Goal: Task Accomplishment & Management: Manage account settings

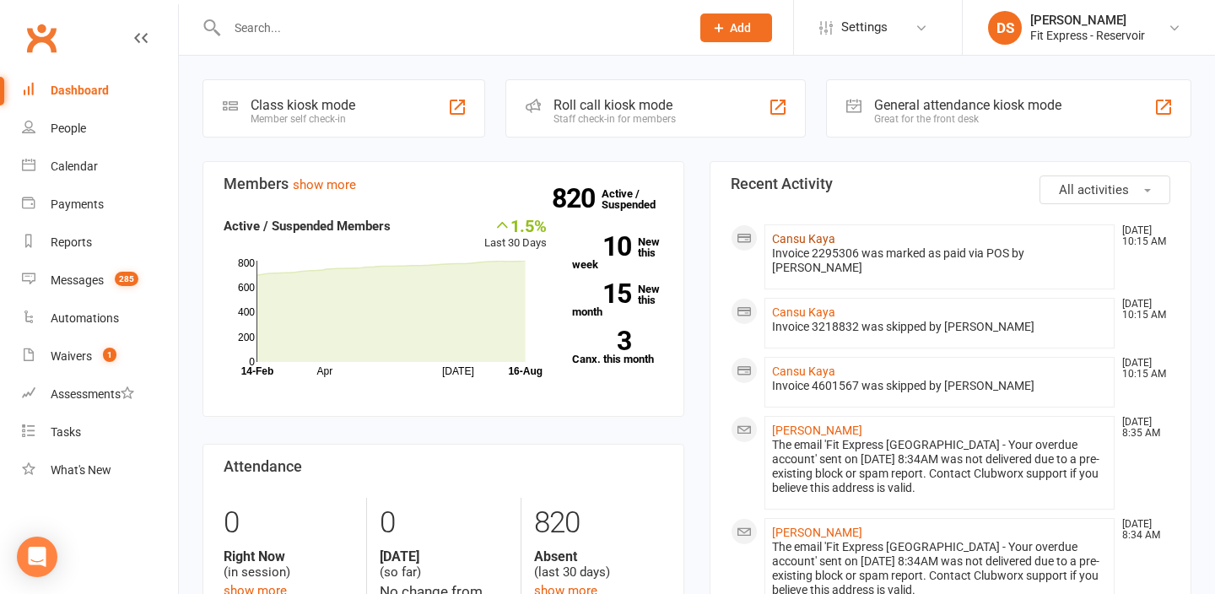
click at [786, 237] on link "Cansu Kaya" at bounding box center [803, 238] width 63 height 13
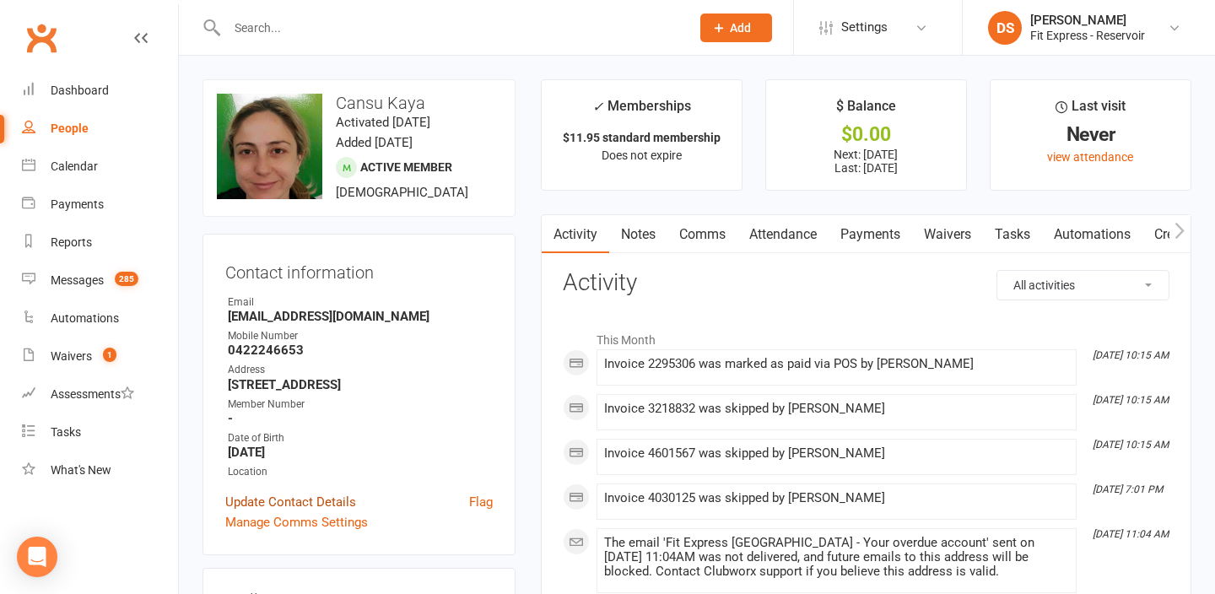
click at [317, 512] on link "Update Contact Details" at bounding box center [290, 502] width 131 height 20
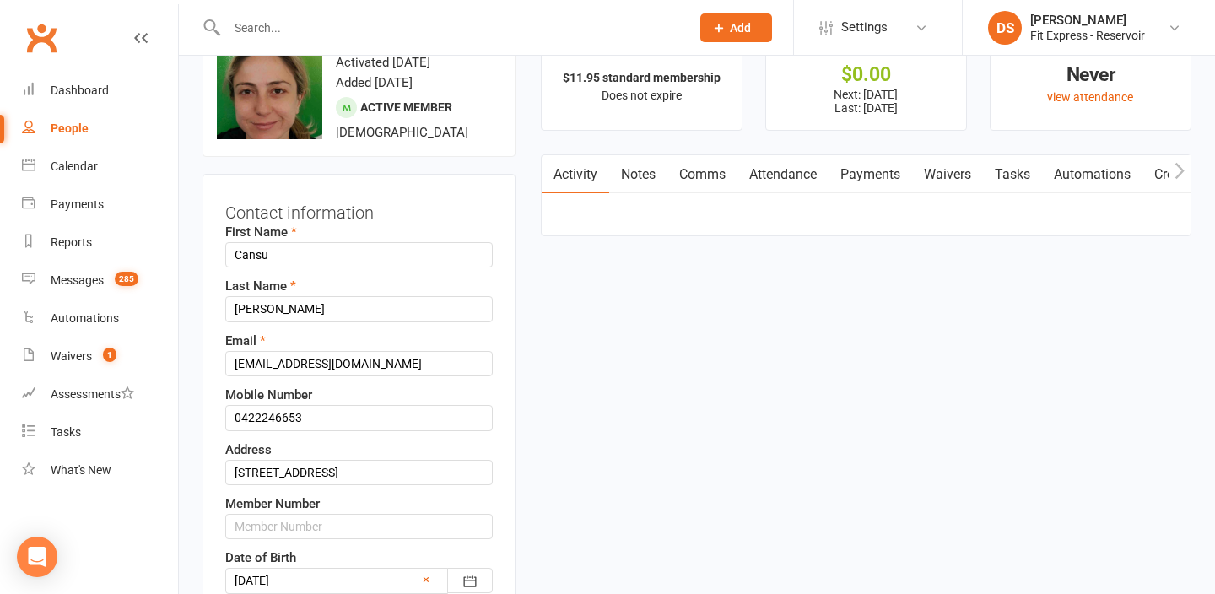
scroll to position [79, 0]
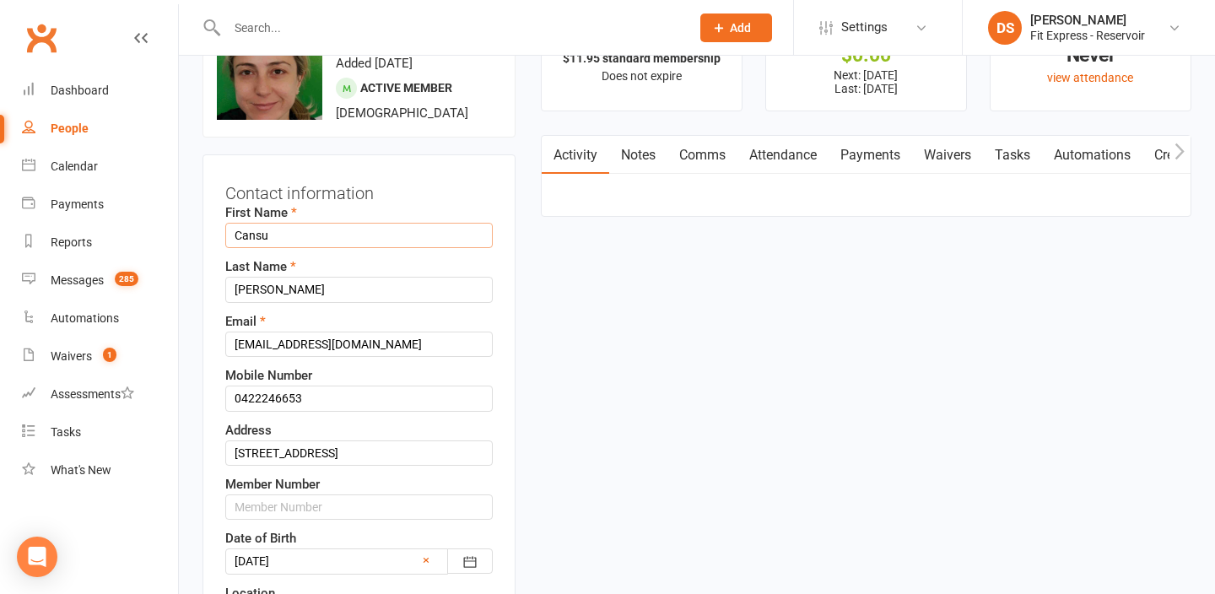
click at [278, 240] on input "Cansu" at bounding box center [358, 235] width 267 height 25
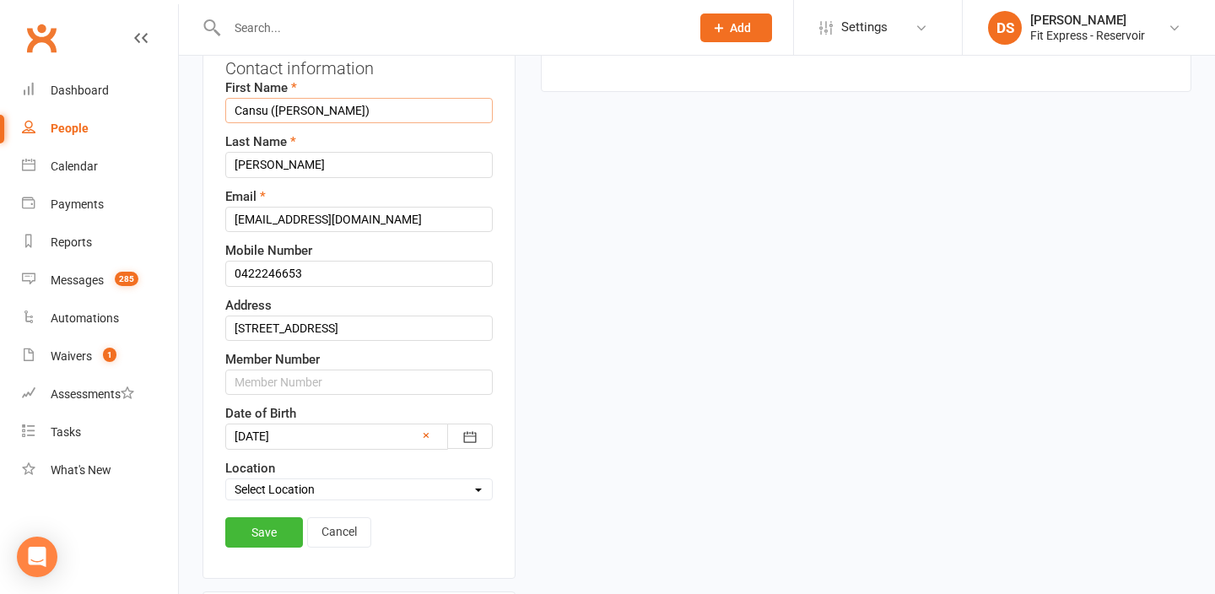
scroll to position [252, 0]
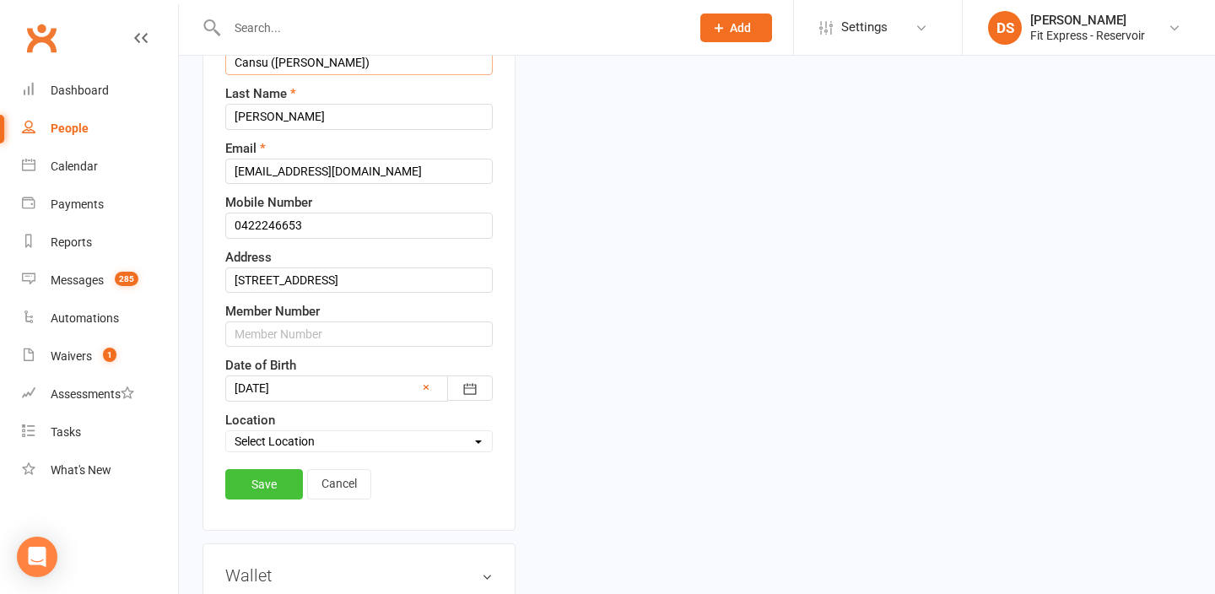
type input "Cansu (Jay)"
click at [263, 487] on link "Save" at bounding box center [264, 484] width 78 height 30
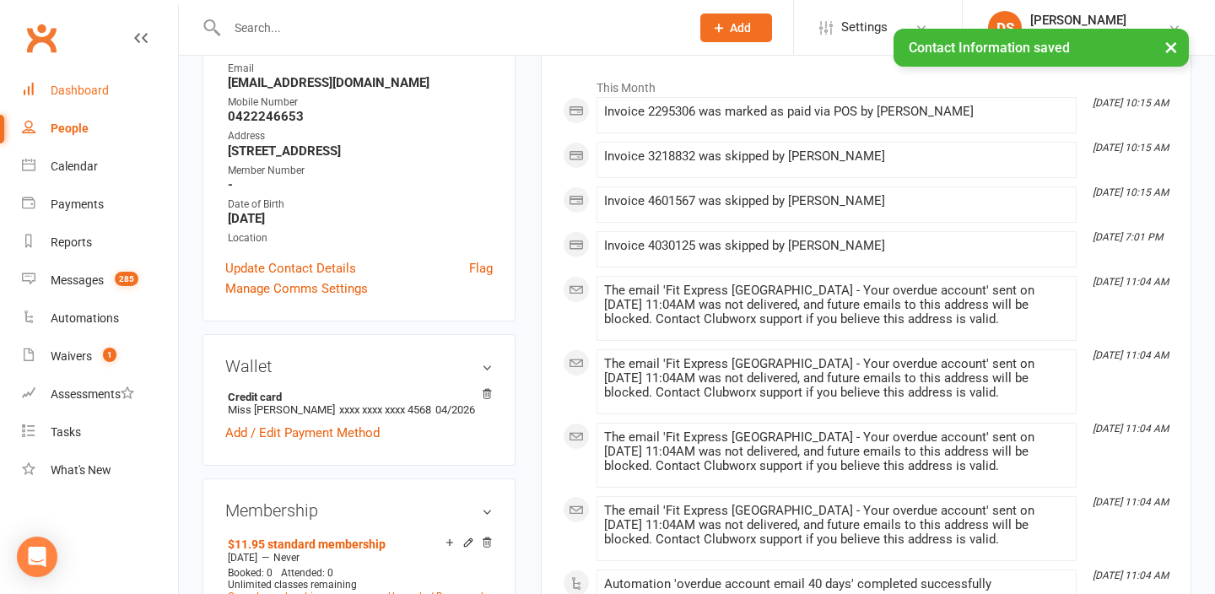
click at [71, 89] on div "Dashboard" at bounding box center [80, 90] width 58 height 13
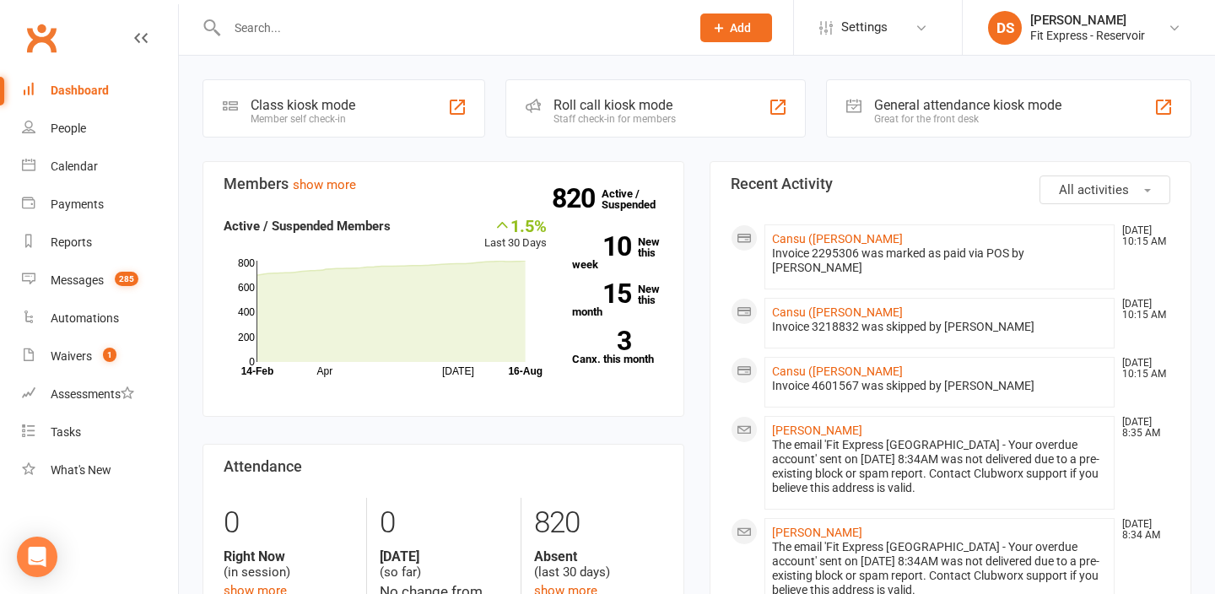
click at [28, 45] on link "Clubworx" at bounding box center [41, 38] width 42 height 42
click at [51, 38] on link "Clubworx" at bounding box center [41, 38] width 42 height 42
click at [425, 22] on input "text" at bounding box center [450, 28] width 456 height 24
type input "l"
click at [1034, 39] on div "Fit Express - Reservoir" at bounding box center [1087, 35] width 115 height 15
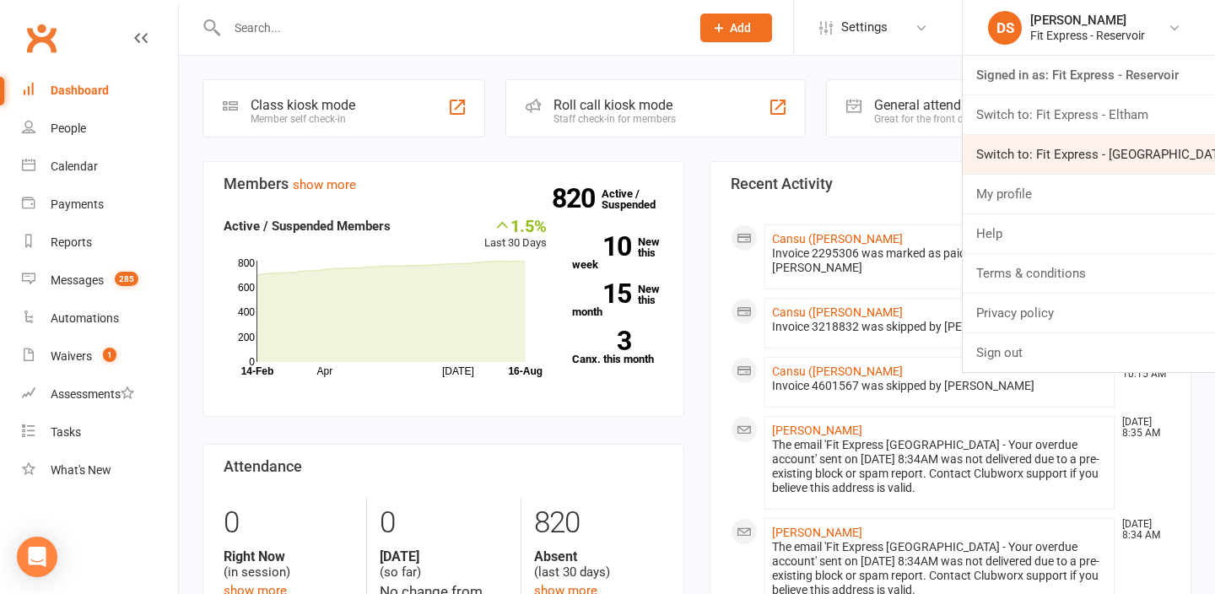
click at [1049, 152] on link "Switch to: Fit Express - Heidelberg" at bounding box center [1089, 154] width 252 height 39
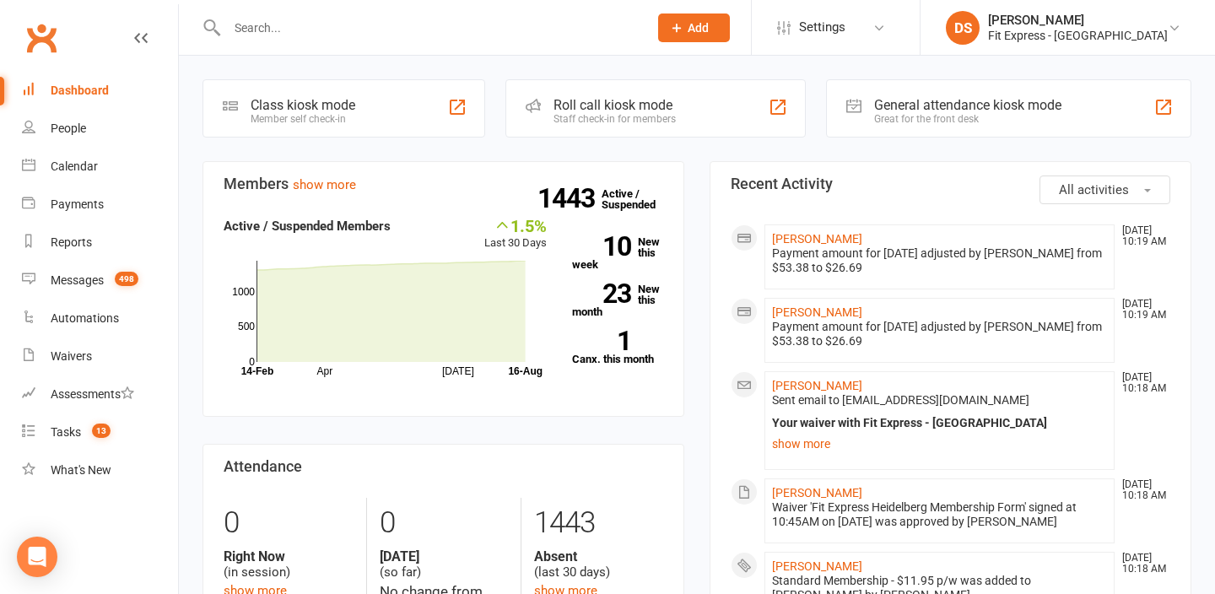
click at [435, 30] on input "text" at bounding box center [429, 28] width 414 height 24
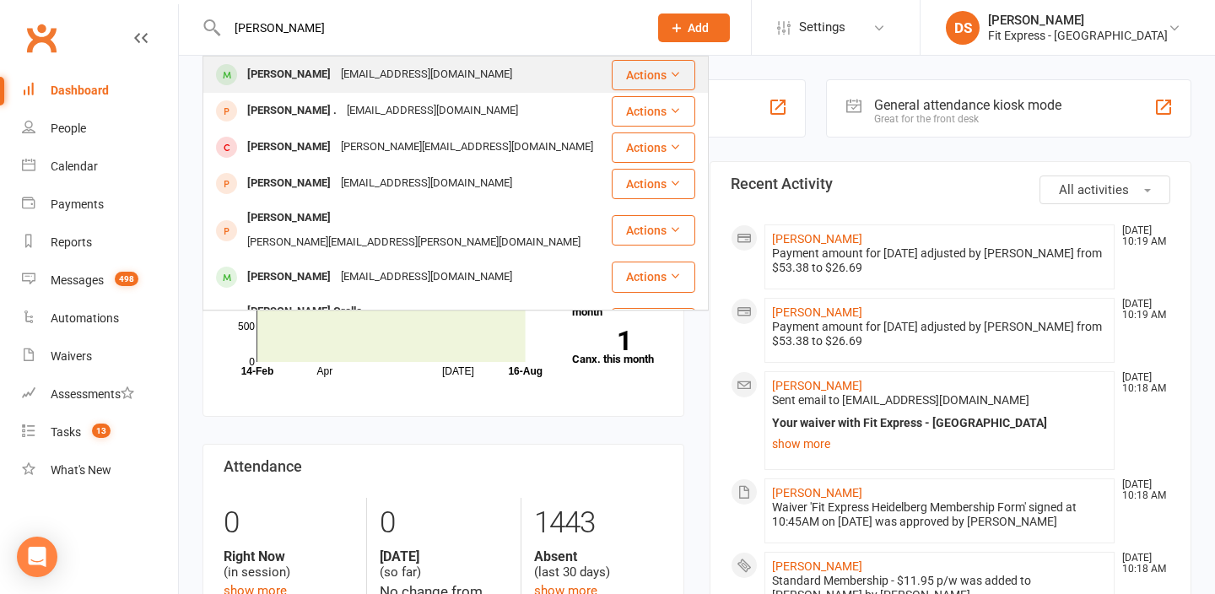
type input "[PERSON_NAME]"
click at [533, 66] on div "Alexander Cooper ajrec93@gmail.com" at bounding box center [407, 74] width 406 height 35
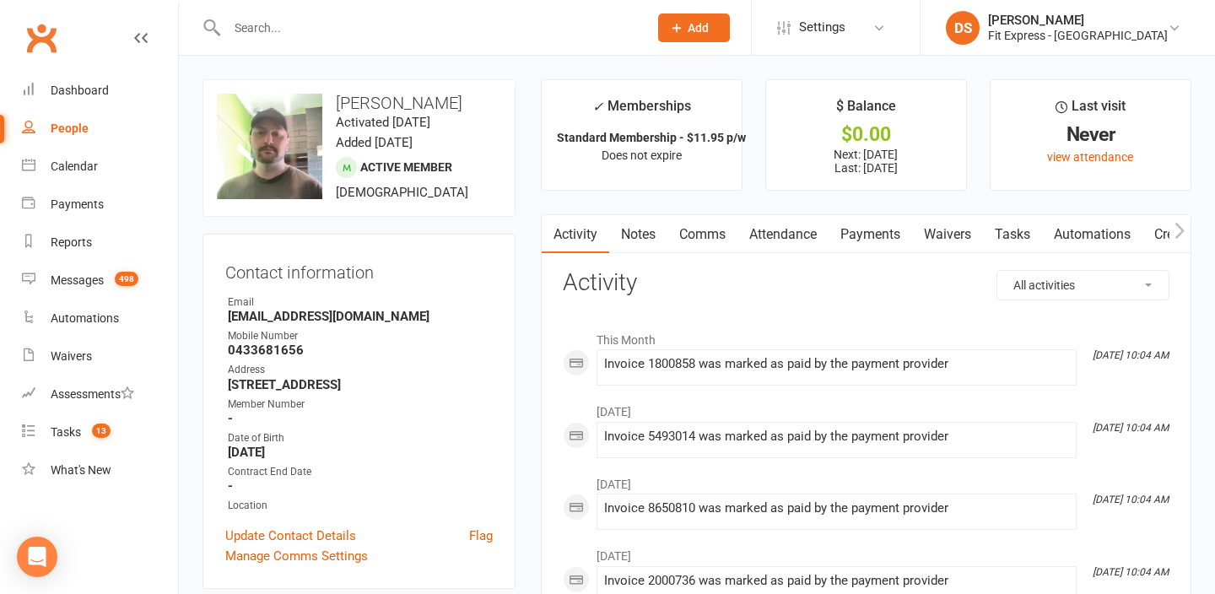
click at [898, 245] on link "Payments" at bounding box center [870, 234] width 84 height 39
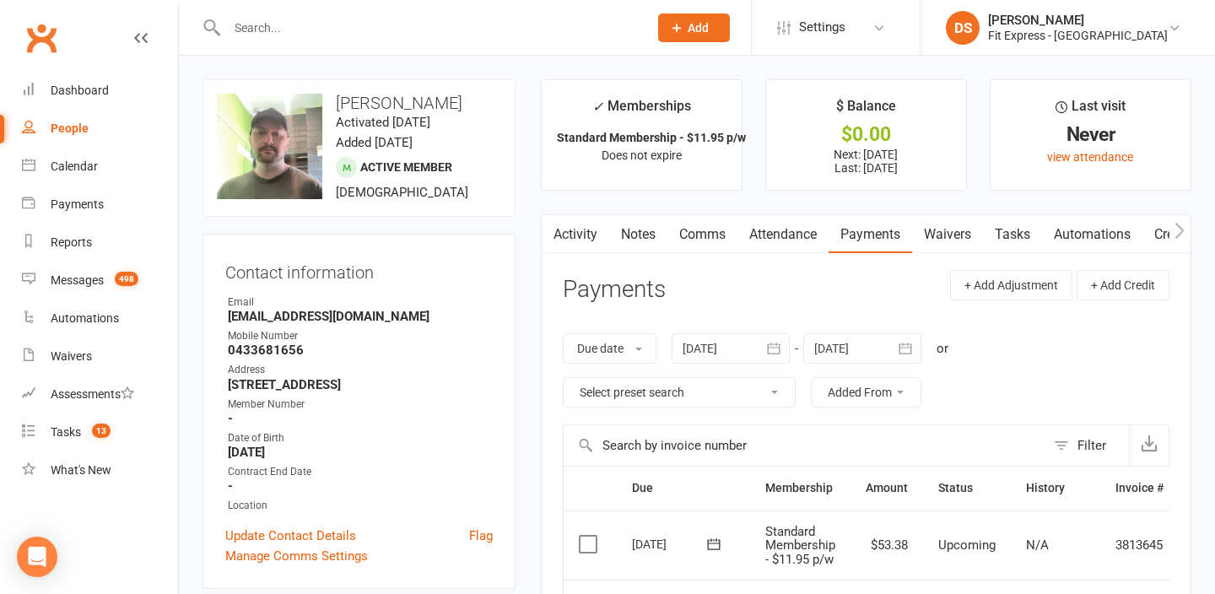
click at [725, 347] on div at bounding box center [731, 348] width 118 height 30
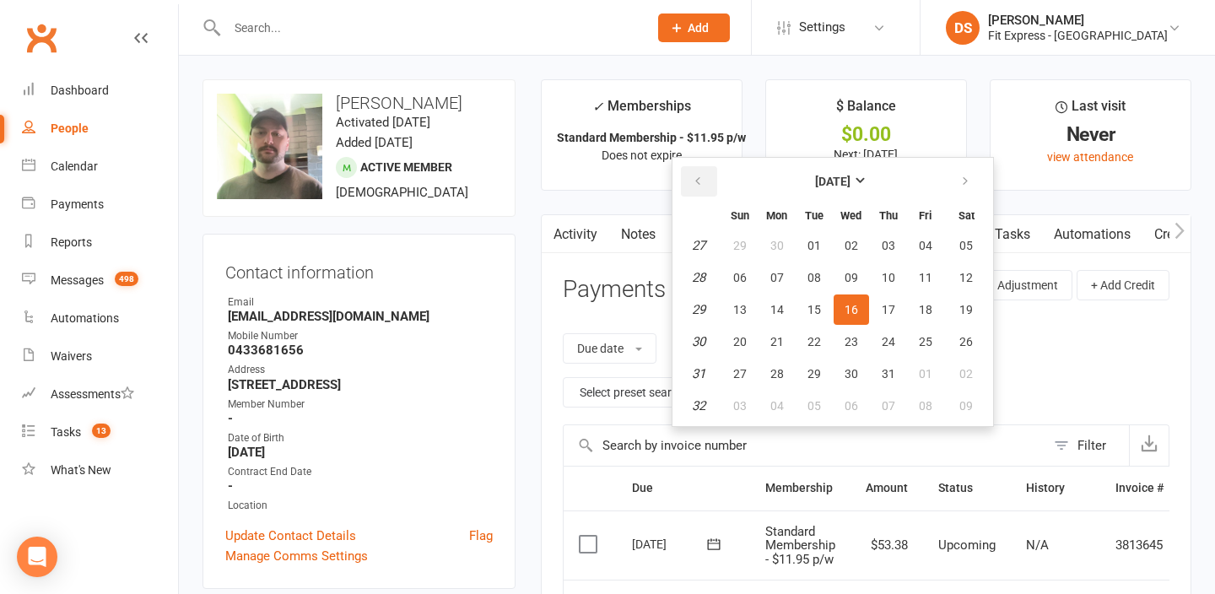
click at [698, 170] on button "button" at bounding box center [699, 181] width 36 height 30
click at [965, 235] on button "01" at bounding box center [966, 245] width 43 height 30
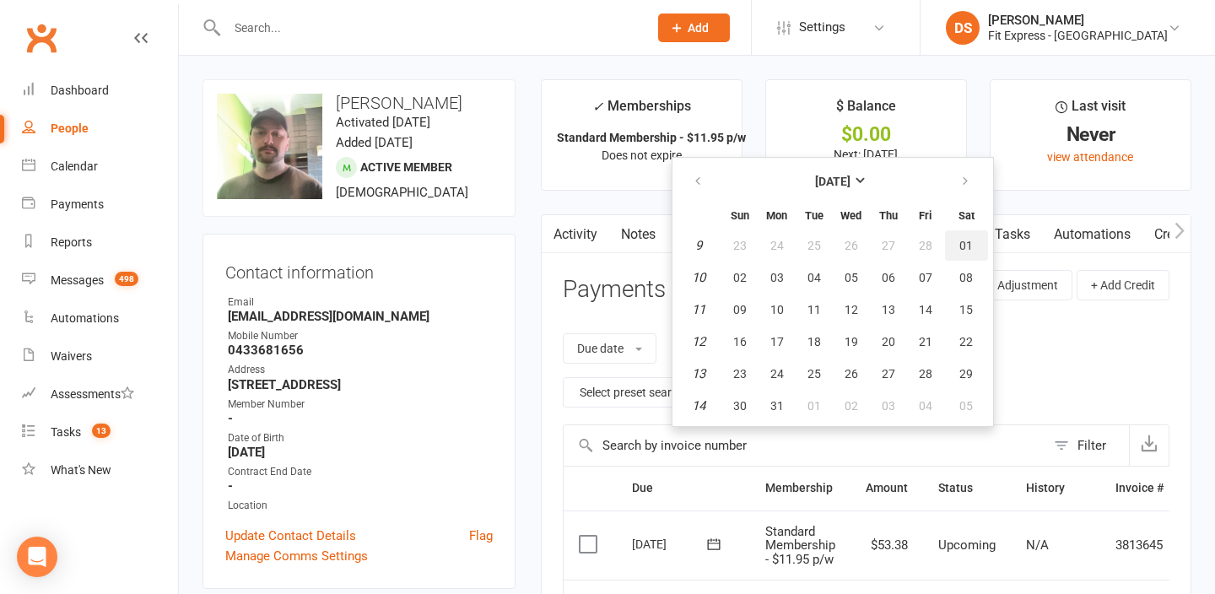
type input "01 Mar 2025"
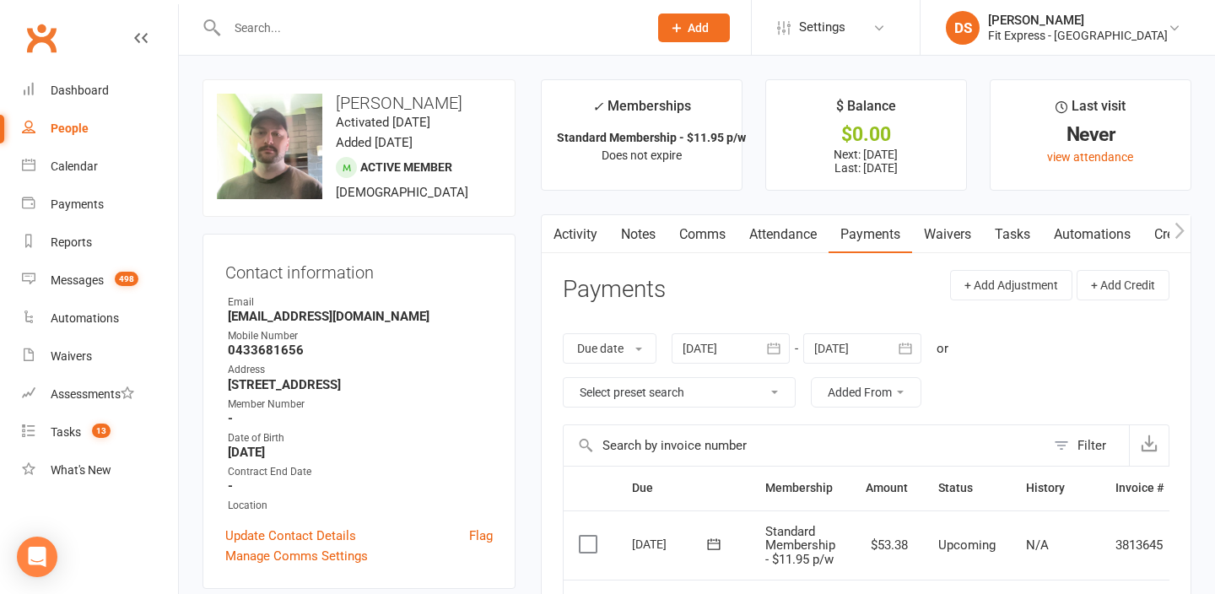
click at [34, 26] on link "Clubworx" at bounding box center [41, 38] width 42 height 42
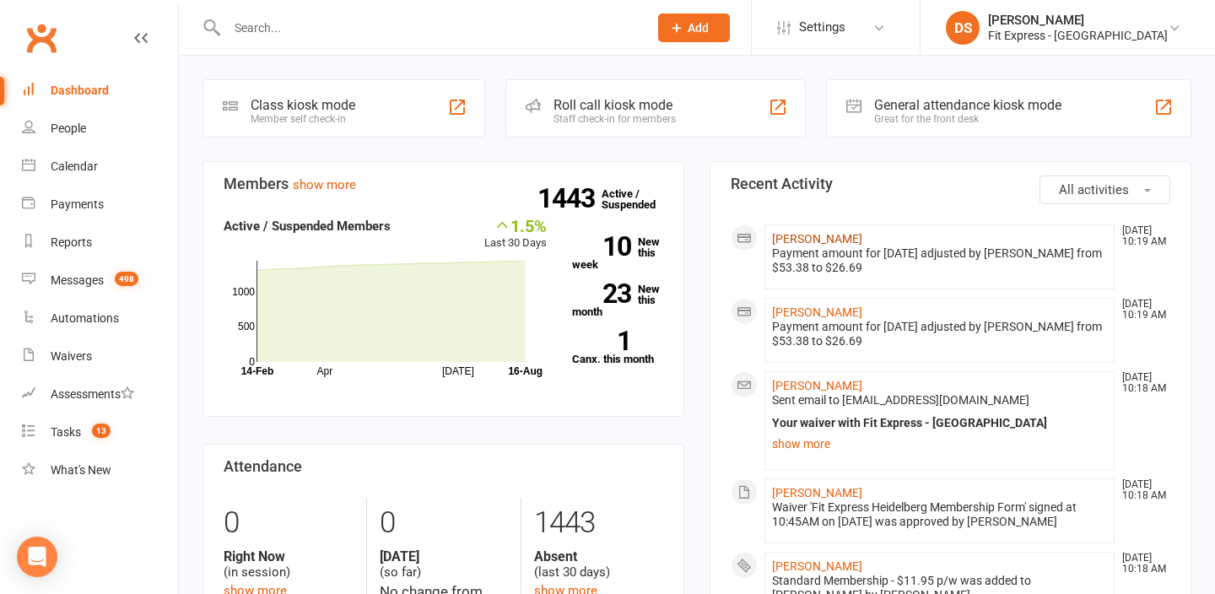
click at [795, 239] on link "[PERSON_NAME]" at bounding box center [817, 238] width 90 height 13
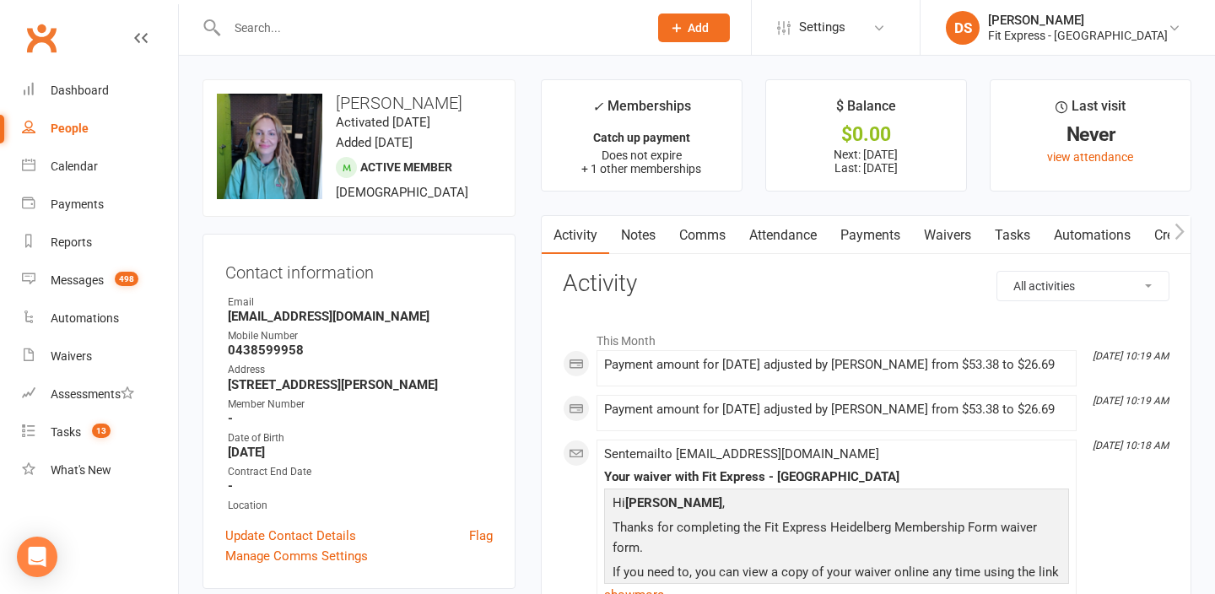
click at [50, 38] on link "Clubworx" at bounding box center [41, 38] width 42 height 42
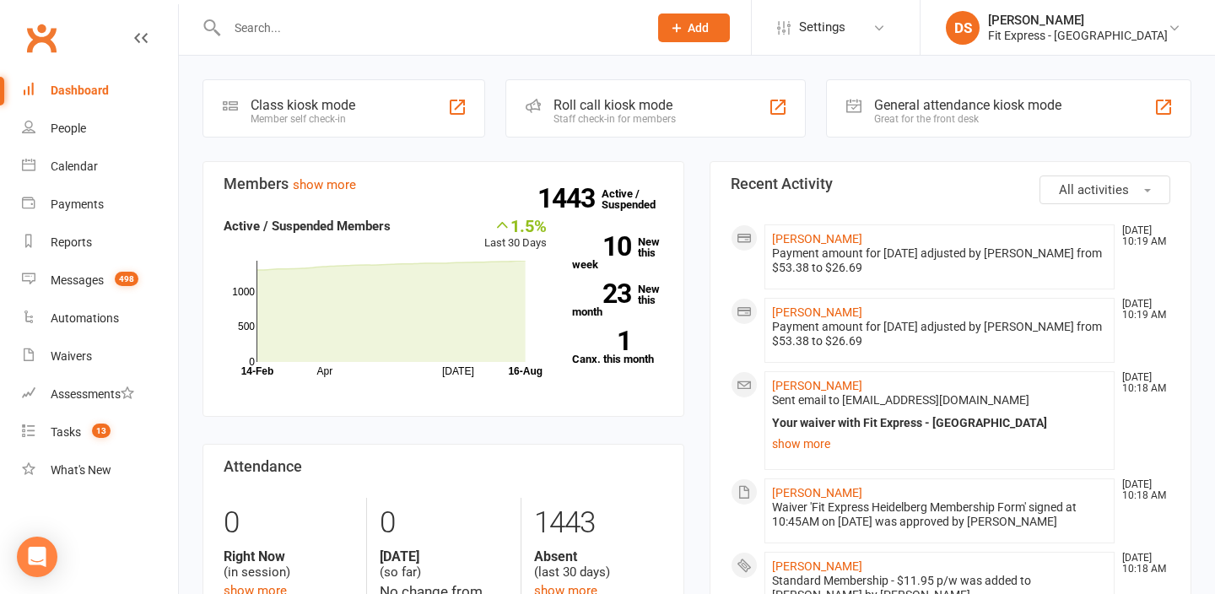
click at [30, 26] on link "Clubworx" at bounding box center [41, 38] width 42 height 42
click at [62, 40] on link "Clubworx" at bounding box center [41, 38] width 42 height 42
